Goal: Check status: Check status

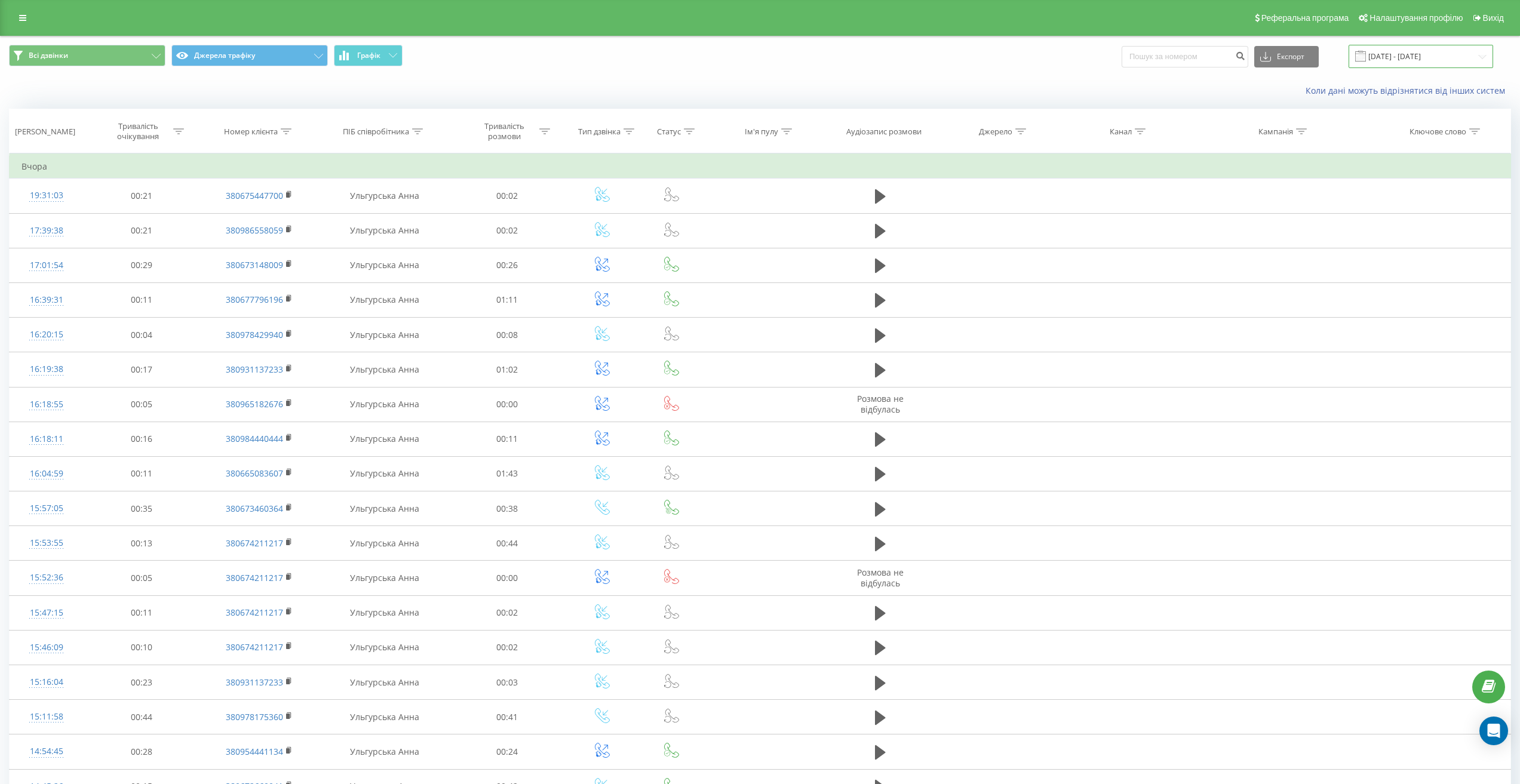
click at [1392, 60] on input "[DATE] - [DATE]" at bounding box center [1421, 56] width 145 height 23
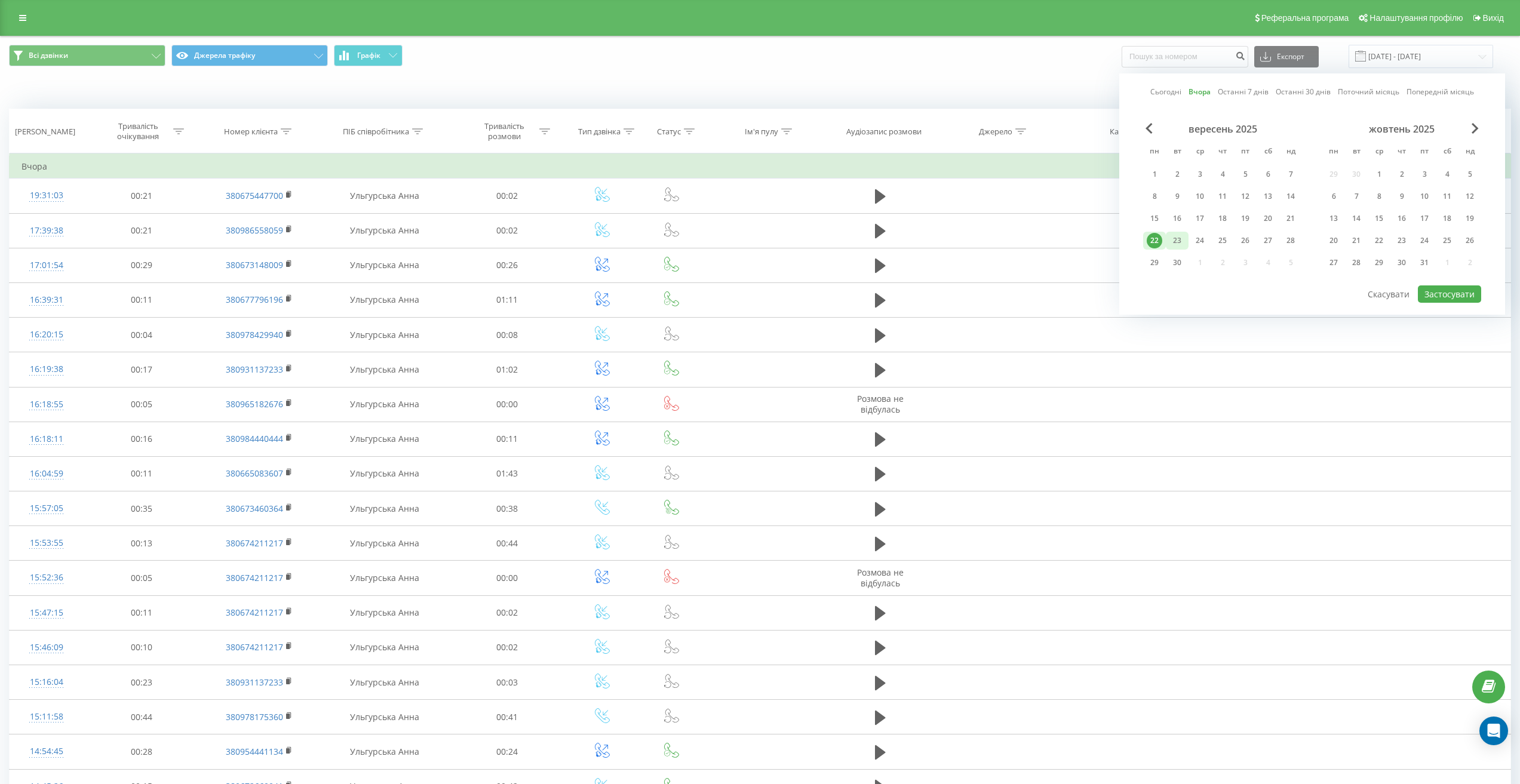
click at [1177, 237] on div "23" at bounding box center [1177, 240] width 15 height 15
click at [1442, 296] on button "Застосувати" at bounding box center [1449, 294] width 64 height 17
type input "[DATE] - [DATE]"
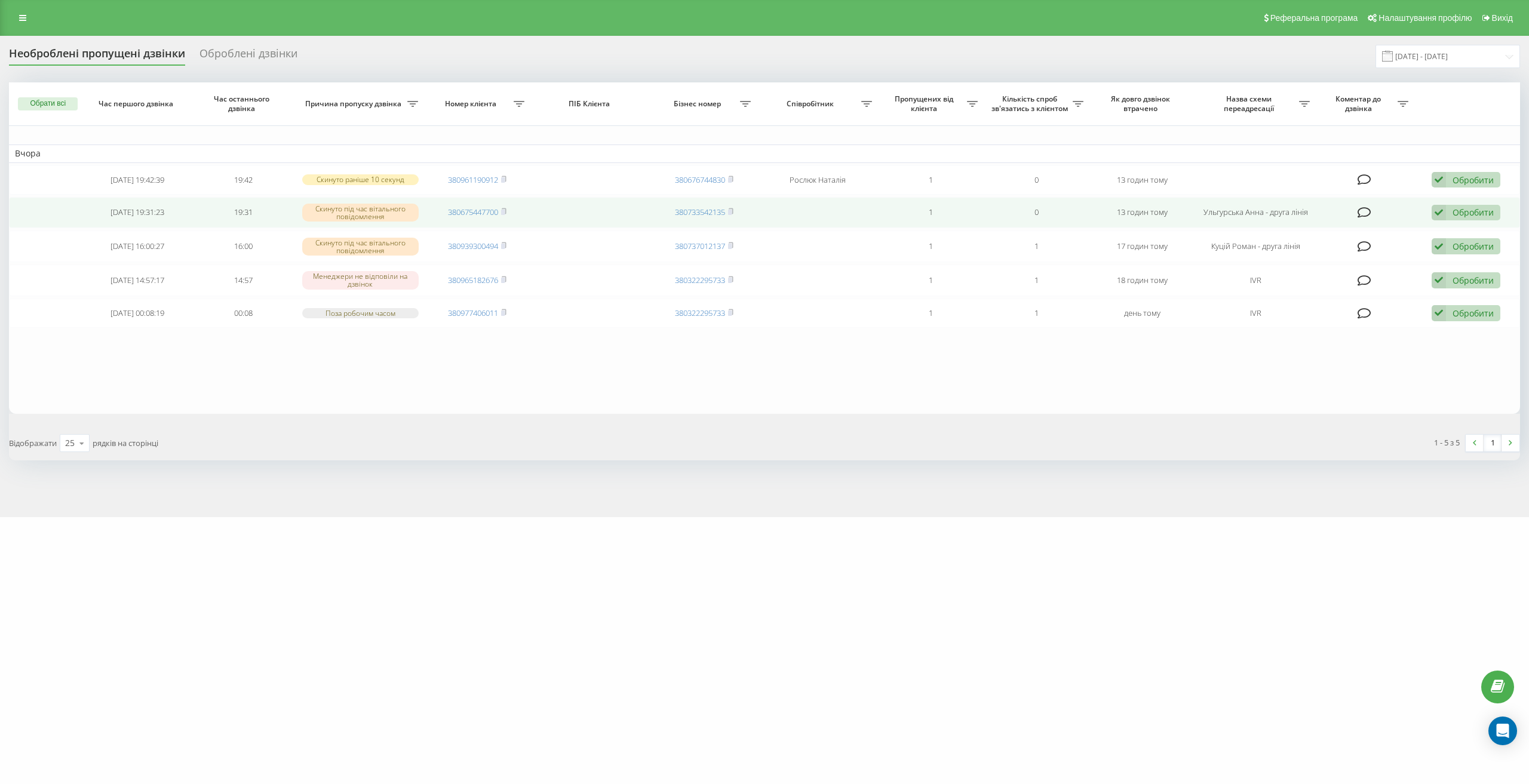
click at [1458, 209] on div "Обробити" at bounding box center [1473, 212] width 41 height 11
click at [1452, 242] on div "Зв'язався з клієнтом за допомогою іншого каналу" at bounding box center [1388, 253] width 224 height 22
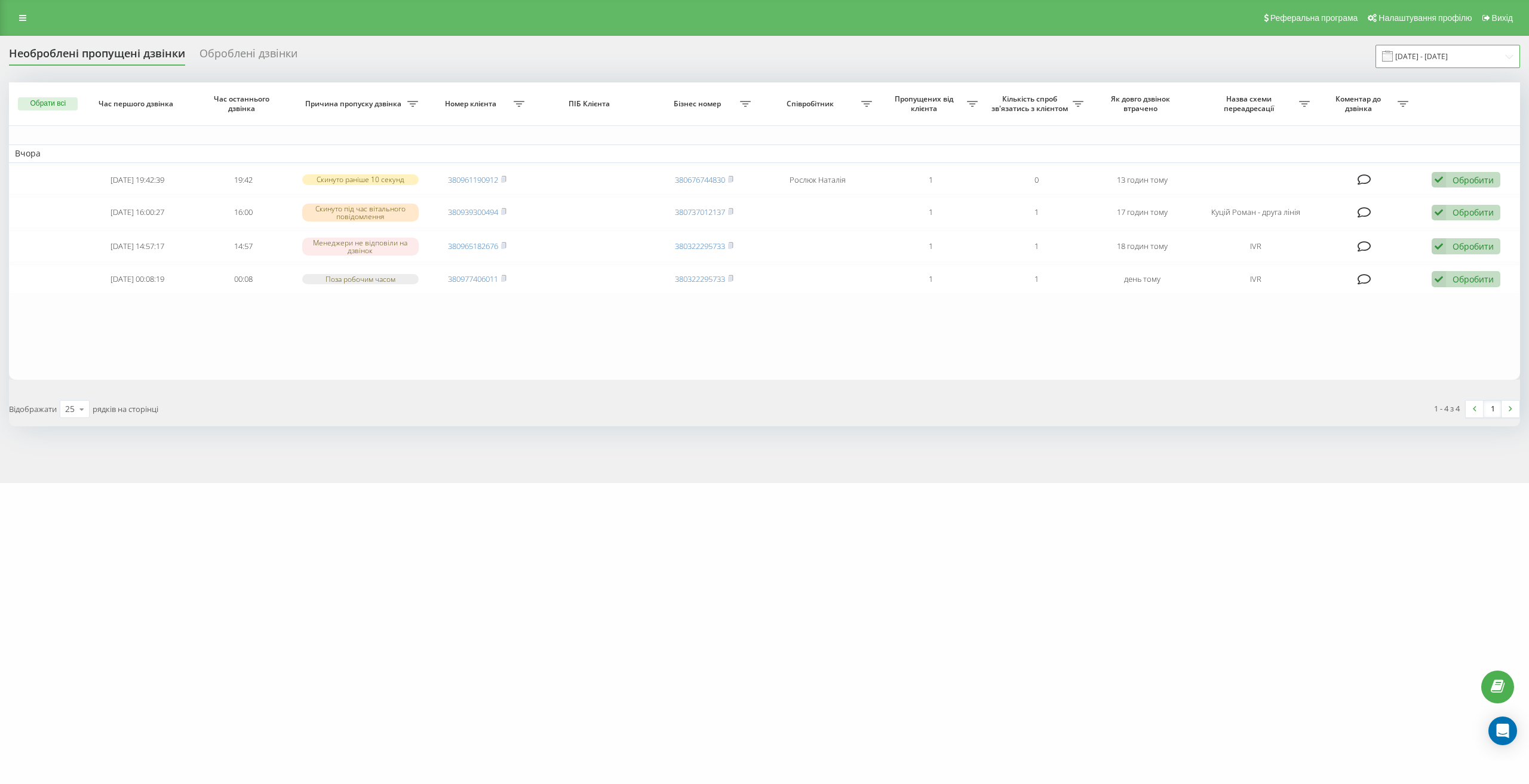
click at [1424, 54] on input "22.09.2025 - 22.09.2025" at bounding box center [1447, 56] width 145 height 23
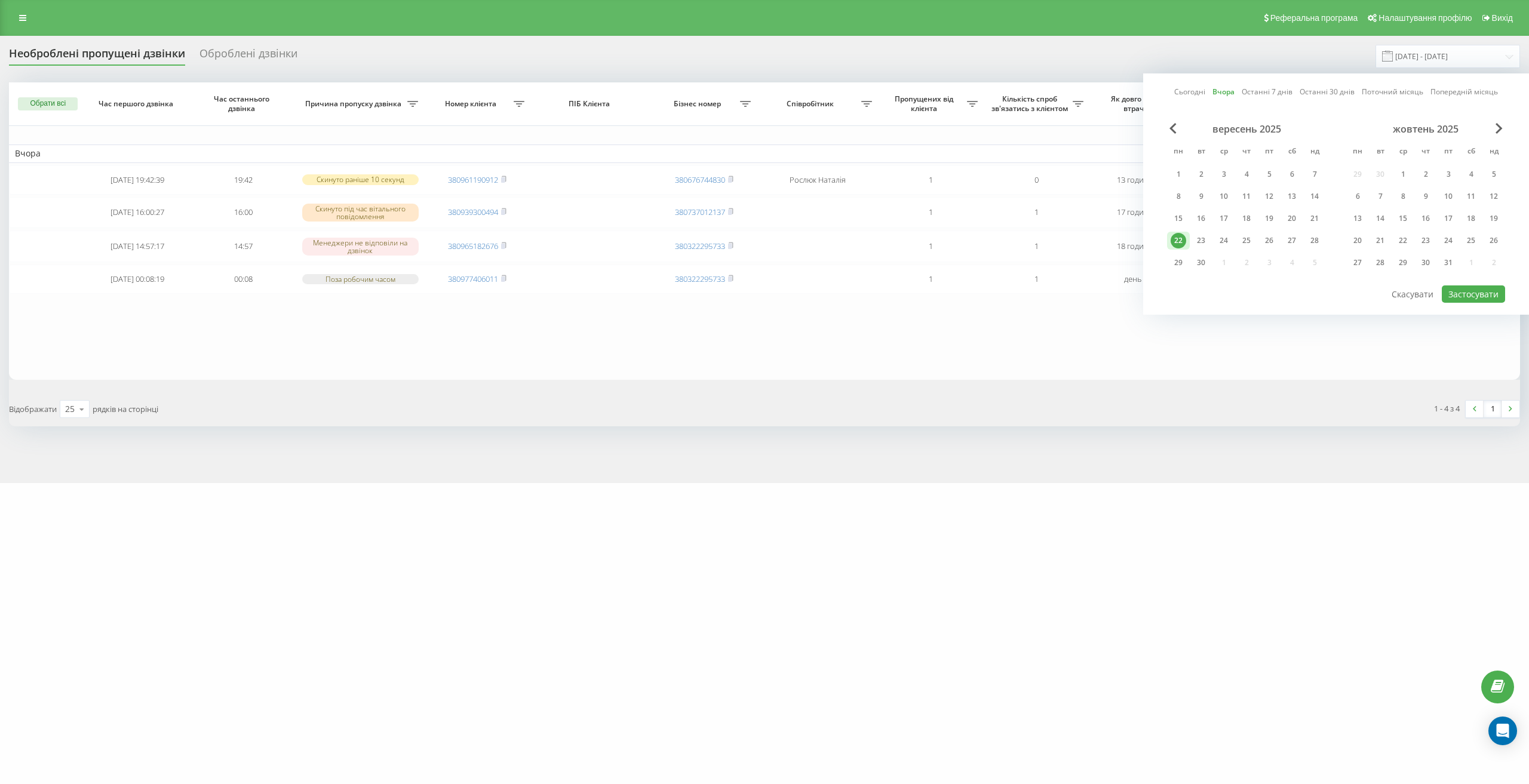
drag, startPoint x: 1196, startPoint y: 237, endPoint x: 1251, endPoint y: 269, distance: 63.6
click at [1198, 241] on div "23" at bounding box center [1201, 240] width 15 height 15
click at [1449, 295] on button "Застосувати" at bounding box center [1473, 294] width 64 height 17
type input "[DATE] - [DATE]"
